Goal: Task Accomplishment & Management: Use online tool/utility

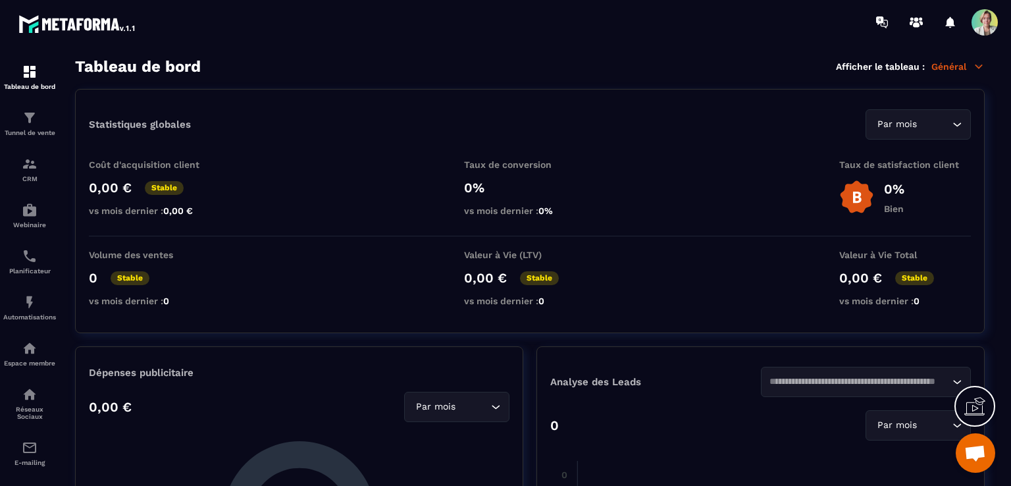
click at [978, 451] on span "Ouvrir le chat" at bounding box center [975, 454] width 22 height 18
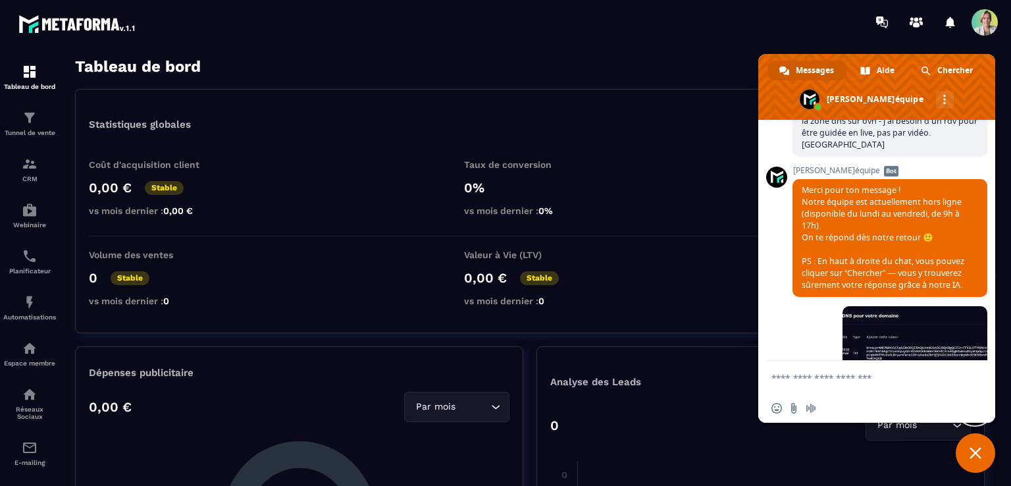
scroll to position [3270, 0]
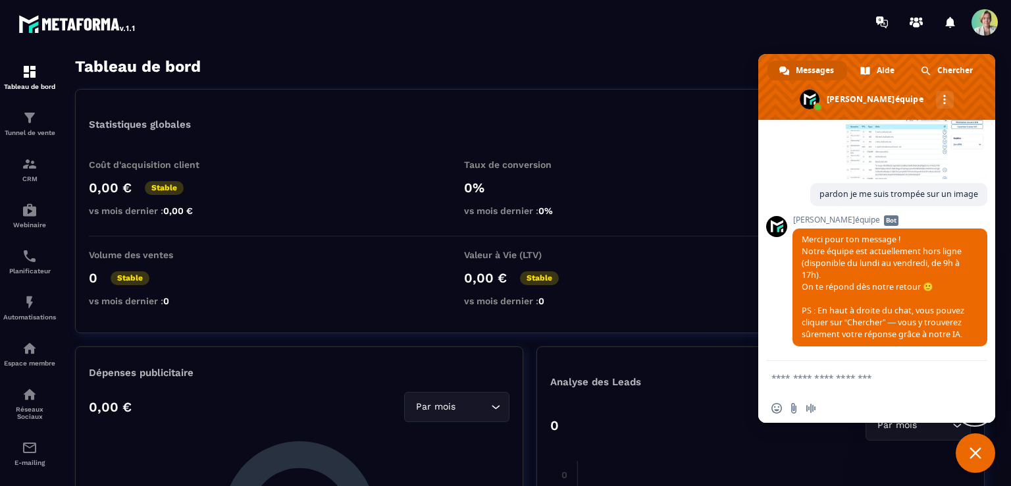
click at [979, 29] on span at bounding box center [984, 22] width 26 height 26
click at [977, 458] on span "Fermer le chat" at bounding box center [975, 453] width 12 height 12
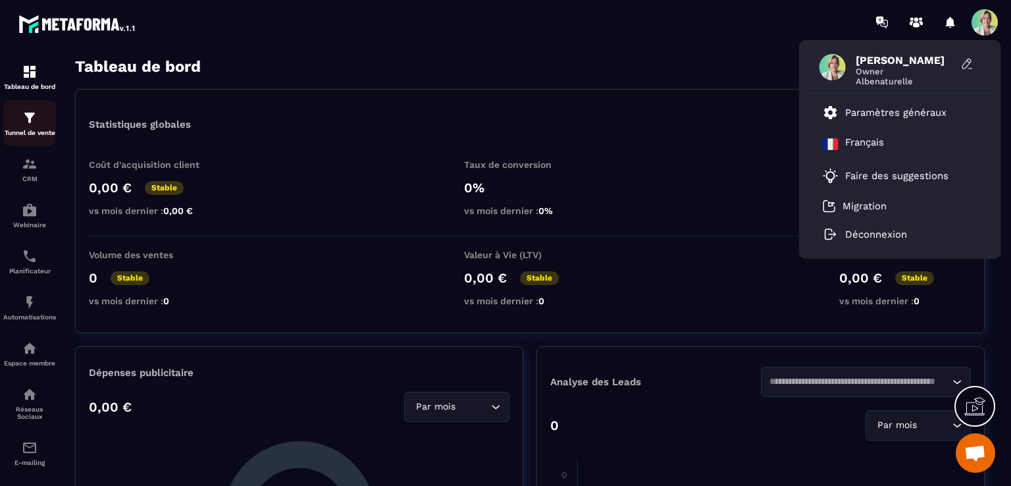
click at [41, 132] on p "Tunnel de vente" at bounding box center [29, 132] width 53 height 7
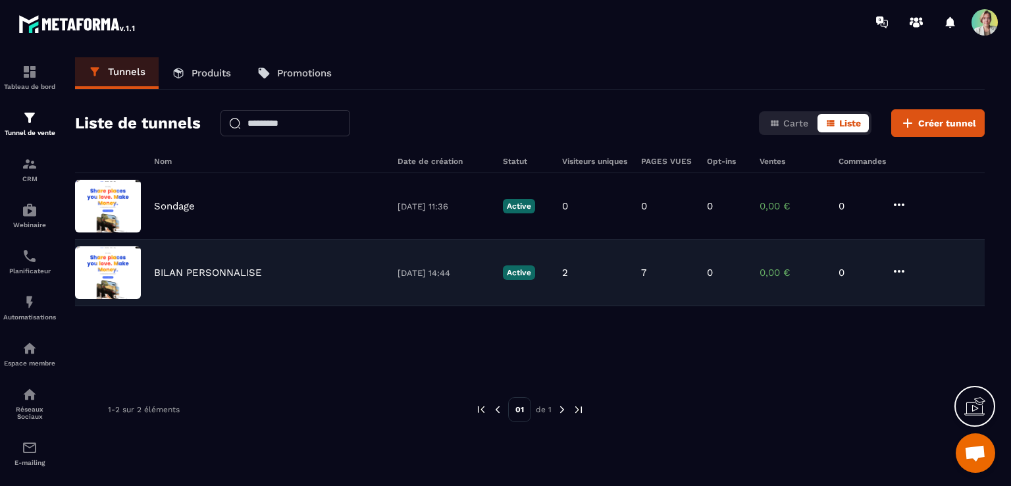
click at [215, 274] on p "BILAN PERSONNALISE" at bounding box center [208, 273] width 108 height 12
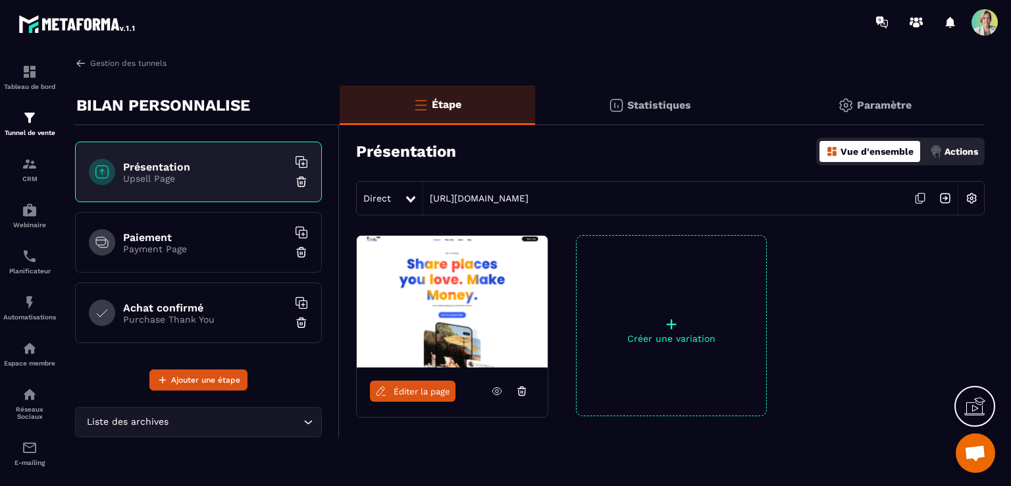
click at [883, 150] on p "Vue d'ensemble" at bounding box center [876, 151] width 73 height 11
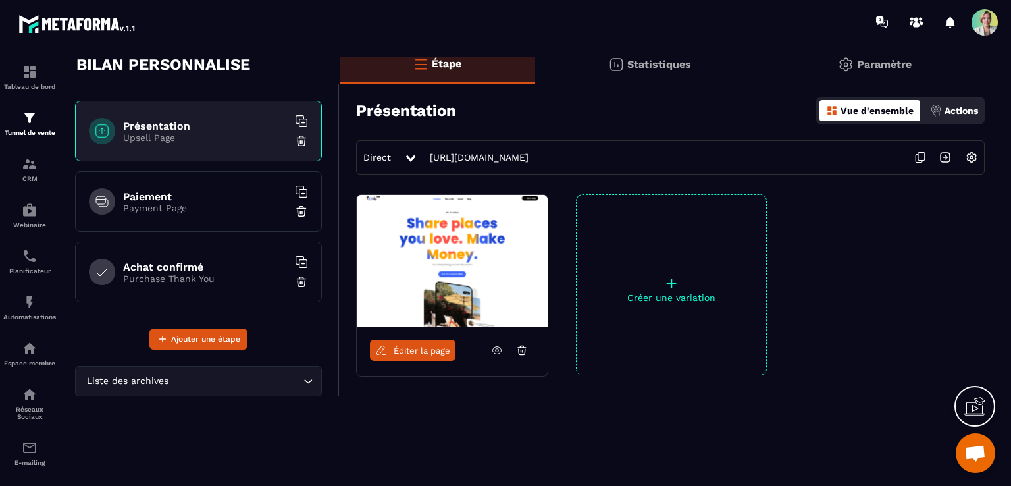
click at [495, 352] on icon at bounding box center [497, 350] width 12 height 12
click at [33, 132] on p "Tunnel de vente" at bounding box center [29, 132] width 53 height 7
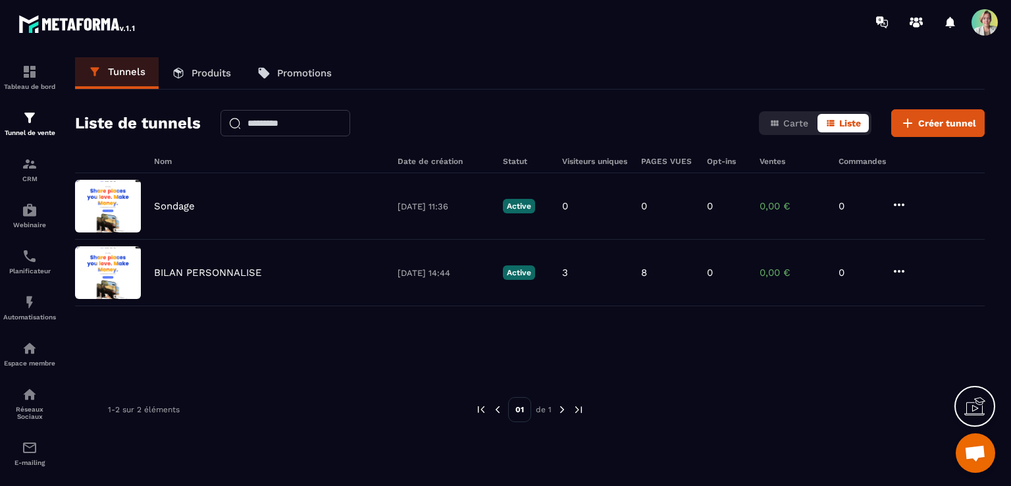
click at [217, 70] on p "Produits" at bounding box center [211, 73] width 39 height 12
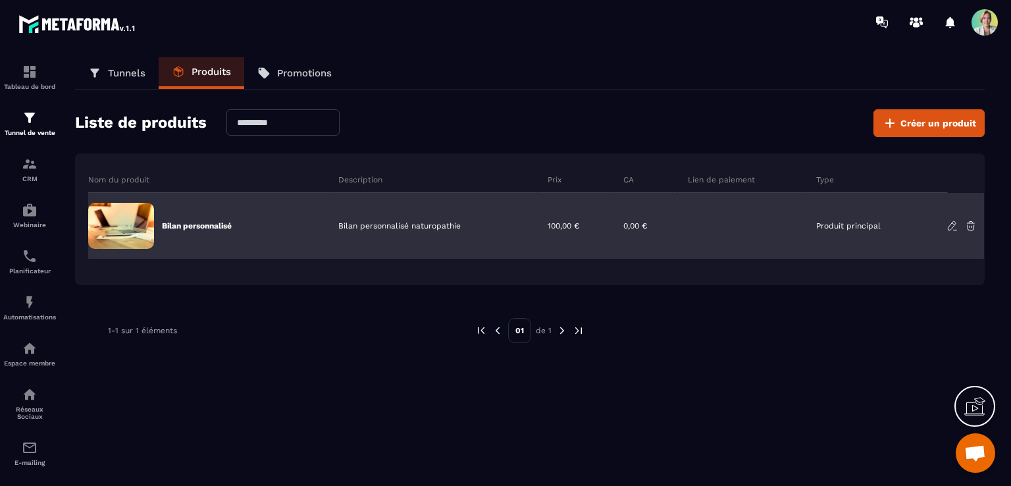
click at [205, 221] on p "Bilan personnalisé" at bounding box center [197, 225] width 70 height 11
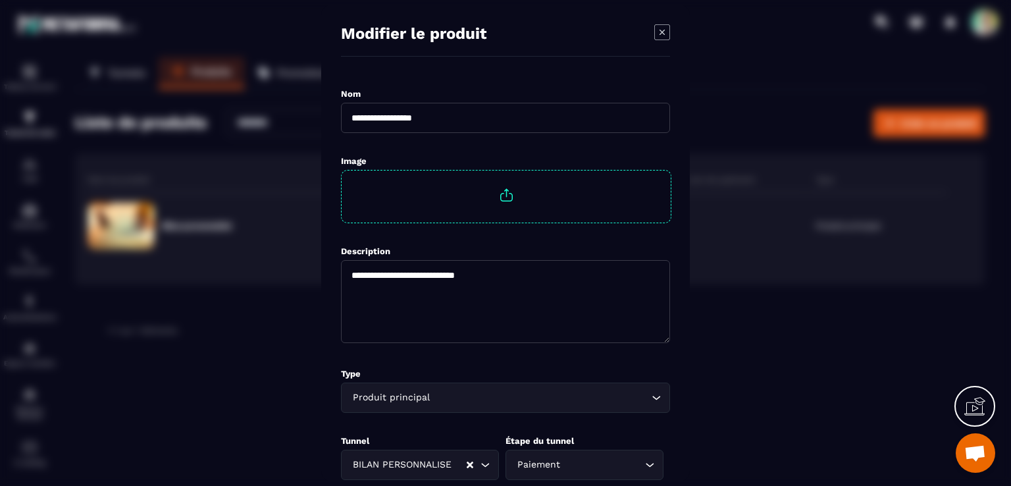
click at [507, 193] on span "Modal window" at bounding box center [506, 195] width 16 height 16
click at [342, 222] on input "Modal window" at bounding box center [342, 222] width 0 height 0
click at [437, 277] on textarea "**********" at bounding box center [505, 301] width 329 height 83
click at [534, 272] on textarea "**********" at bounding box center [505, 301] width 329 height 83
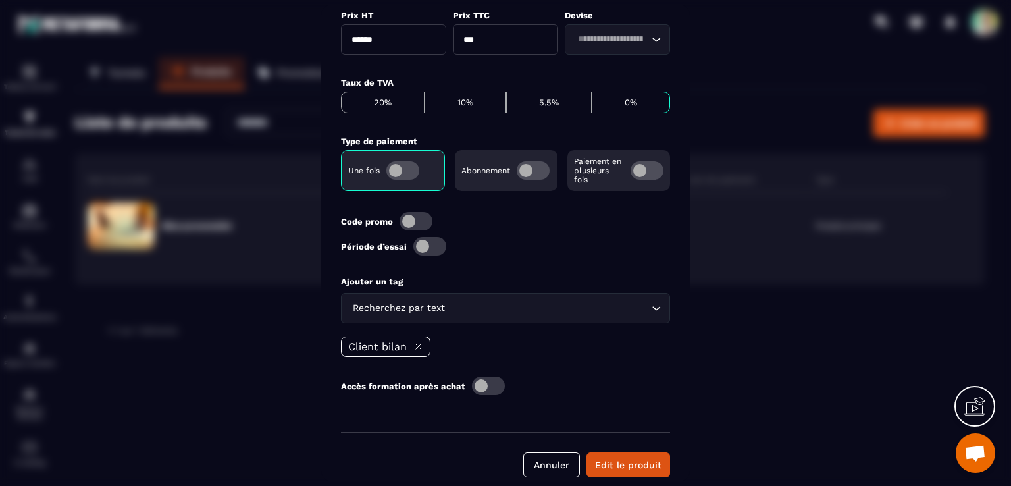
scroll to position [508, 0]
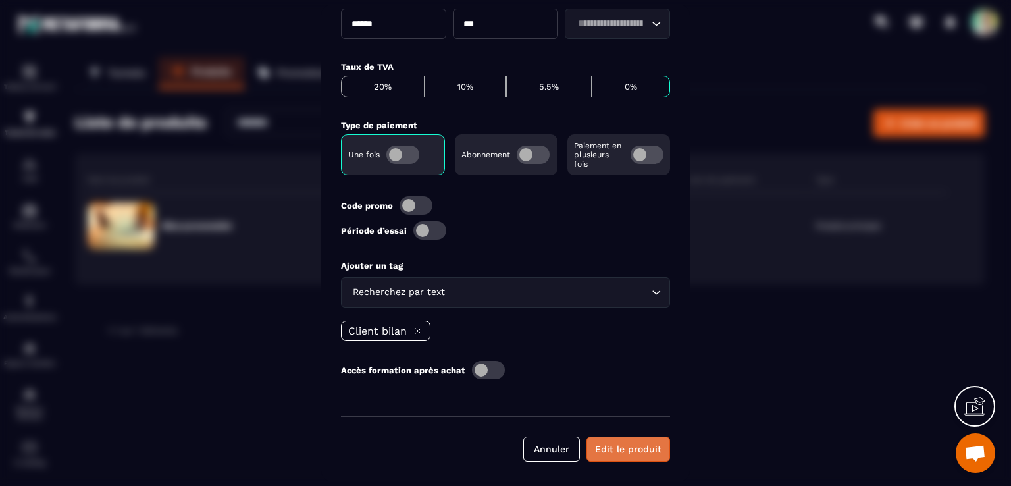
type textarea "**********"
click at [646, 450] on button "Edit le produit" at bounding box center [628, 448] width 84 height 25
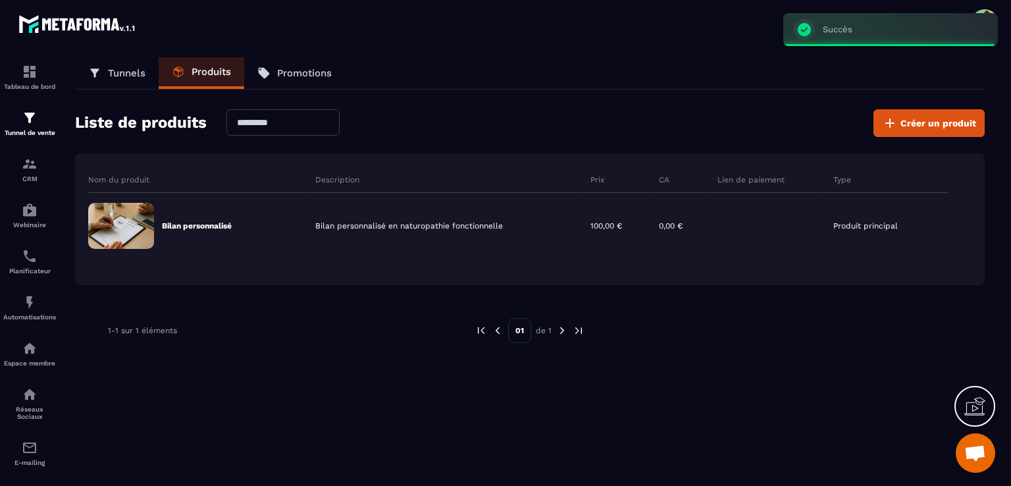
click at [132, 77] on p "Tunnels" at bounding box center [127, 73] width 38 height 12
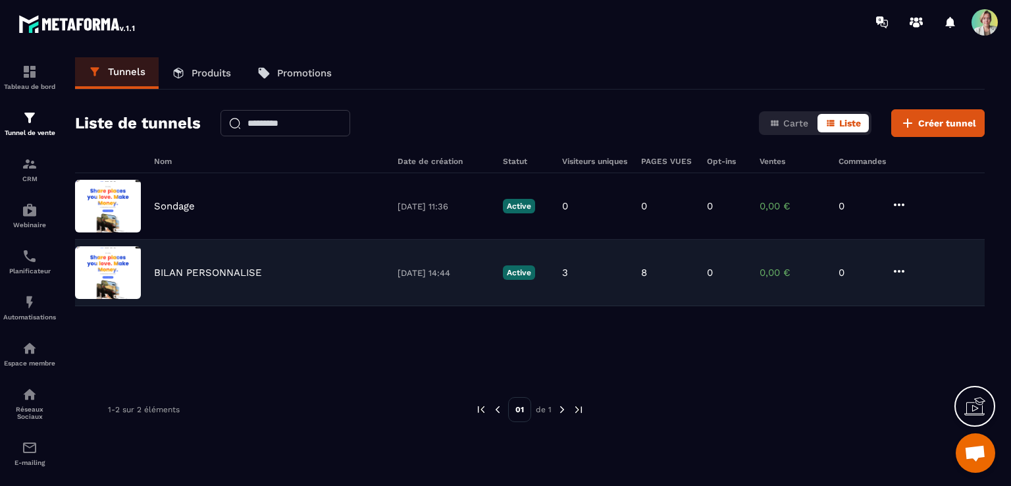
click at [232, 274] on p "BILAN PERSONNALISE" at bounding box center [208, 273] width 108 height 12
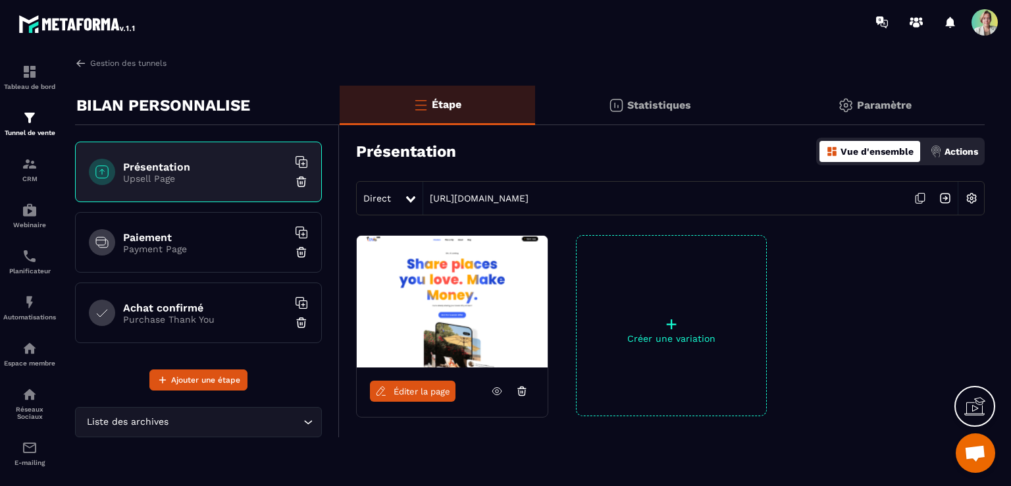
click at [498, 391] on icon at bounding box center [497, 391] width 12 height 12
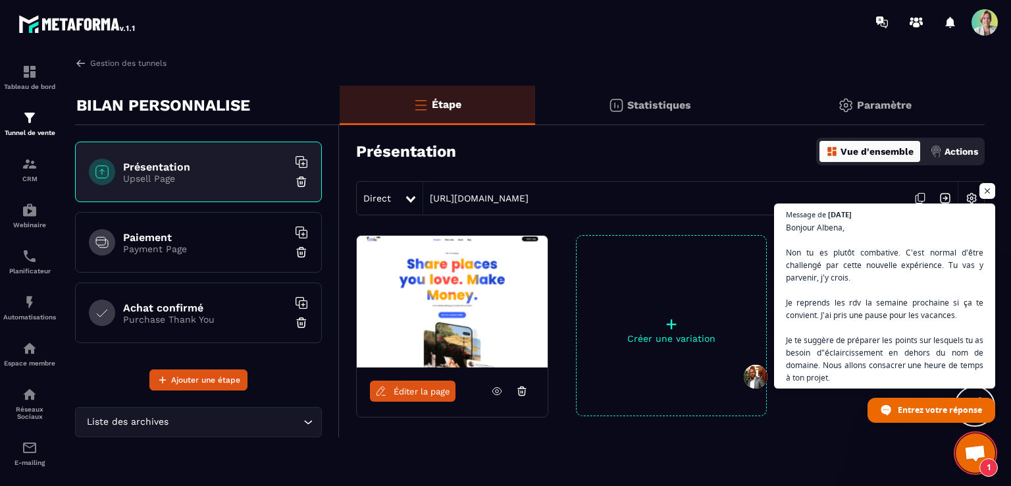
click at [182, 244] on p "Payment Page" at bounding box center [205, 249] width 165 height 11
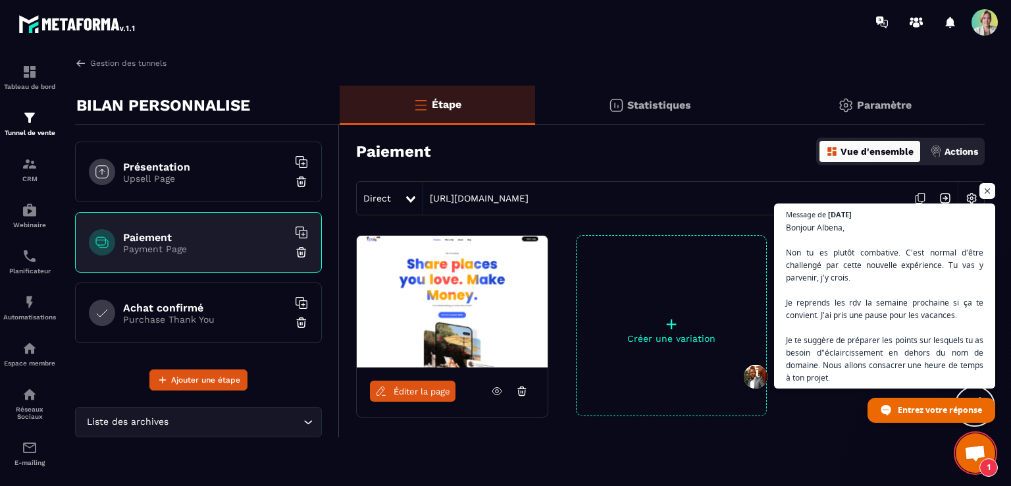
click at [437, 393] on span "Éditer la page" at bounding box center [422, 391] width 57 height 10
